Goal: Navigation & Orientation: Understand site structure

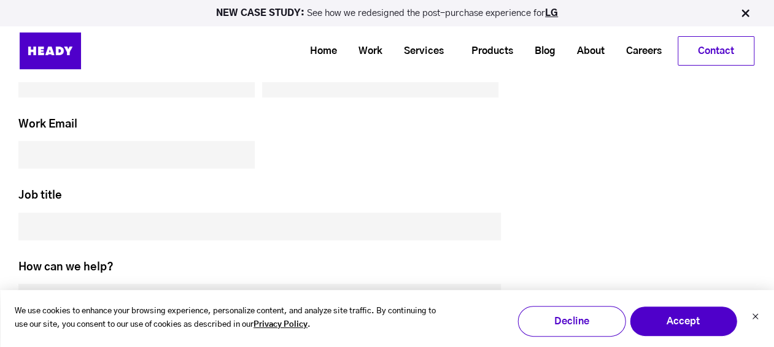
scroll to position [5408, 0]
